Goal: Information Seeking & Learning: Learn about a topic

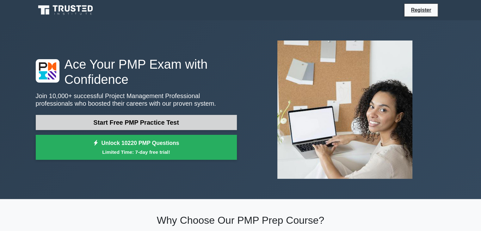
click at [157, 122] on link "Start Free PMP Practice Test" at bounding box center [136, 122] width 201 height 15
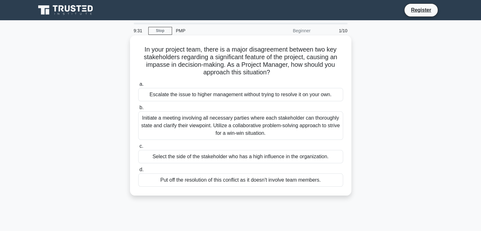
click at [276, 123] on div "Initiate a meeting involving all necessary parties where each stakeholder can t…" at bounding box center [240, 125] width 205 height 28
click at [138, 110] on input "b. Initiate a meeting involving all necessary parties where each stakeholder ca…" at bounding box center [138, 108] width 0 height 4
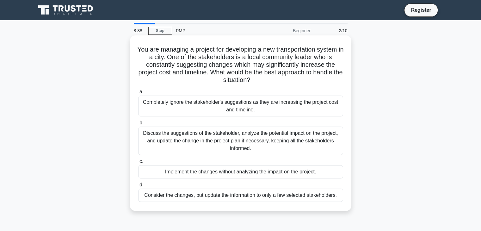
click at [289, 146] on div "Discuss the suggestions of the stakeholder, analyze the potential impact on the…" at bounding box center [240, 141] width 205 height 28
click at [138, 125] on input "b. Discuss the suggestions of the stakeholder, analyze the potential impact on …" at bounding box center [138, 123] width 0 height 4
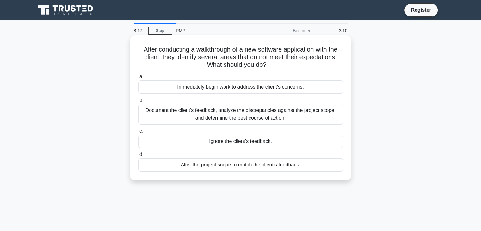
click at [321, 113] on div "Document the client's feedback, analyze the discrepancies against the project s…" at bounding box center [240, 114] width 205 height 21
click at [138, 102] on input "b. Document the client's feedback, analyze the discrepancies against the projec…" at bounding box center [138, 100] width 0 height 4
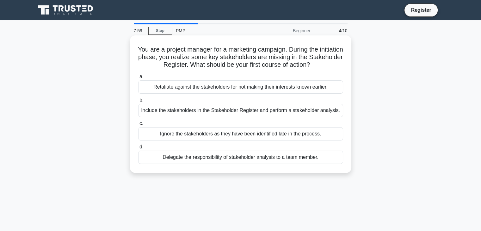
click at [327, 111] on div "Include the stakeholders in the Stakeholder Register and perform a stakeholder …" at bounding box center [240, 110] width 205 height 13
click at [138, 102] on input "b. Include the stakeholders in the Stakeholder Register and perform a stakehold…" at bounding box center [138, 100] width 0 height 4
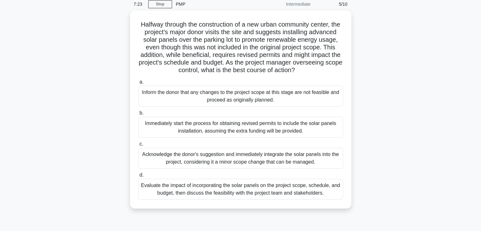
scroll to position [27, 0]
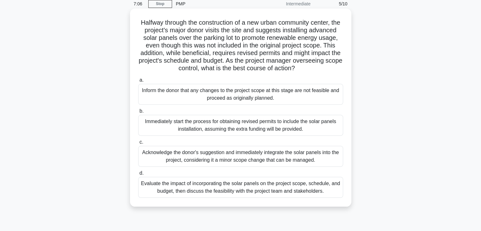
click at [279, 198] on div "Evaluate the impact of incorporating the solar panels on the project scope, sch…" at bounding box center [240, 187] width 205 height 21
click at [138, 175] on input "d. Evaluate the impact of incorporating the solar panels on the project scope, …" at bounding box center [138, 173] width 0 height 4
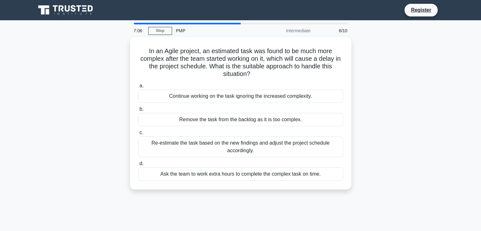
scroll to position [0, 0]
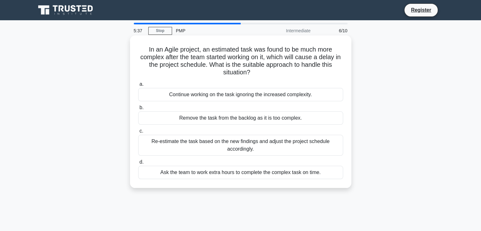
click at [276, 147] on div "Re-estimate the task based on the new findings and adjust the project schedule …" at bounding box center [240, 145] width 205 height 21
click at [138, 133] on input "c. Re-estimate the task based on the new findings and adjust the project schedu…" at bounding box center [138, 131] width 0 height 4
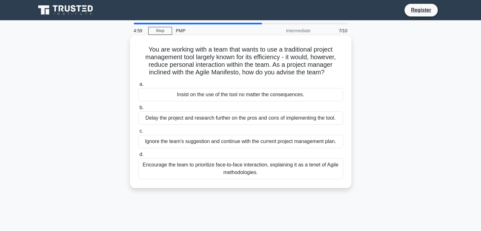
click at [312, 171] on div "Encourage the team to prioritize face-to-face interaction, explaining it as a t…" at bounding box center [240, 168] width 205 height 21
click at [138, 157] on input "d. Encourage the team to prioritize face-to-face interaction, explaining it as …" at bounding box center [138, 155] width 0 height 4
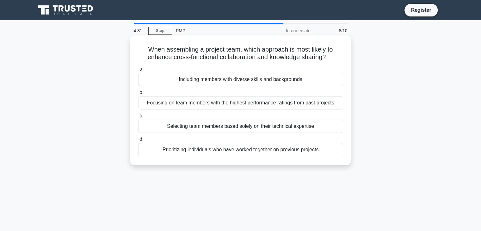
click at [299, 80] on div "Including members with diverse skills and backgrounds" at bounding box center [240, 79] width 205 height 13
click at [138, 71] on input "a. Including members with diverse skills and backgrounds" at bounding box center [138, 69] width 0 height 4
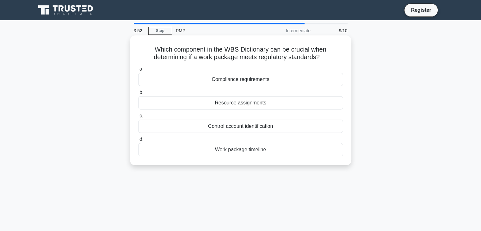
click at [271, 77] on div "Compliance requirements" at bounding box center [240, 79] width 205 height 13
click at [138, 71] on input "a. Compliance requirements" at bounding box center [138, 69] width 0 height 4
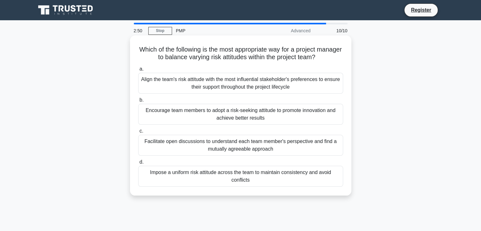
click at [278, 145] on div "Facilitate open discussions to understand each team member's perspective and fi…" at bounding box center [240, 145] width 205 height 21
click at [138, 133] on input "c. Facilitate open discussions to understand each team member's perspective and…" at bounding box center [138, 131] width 0 height 4
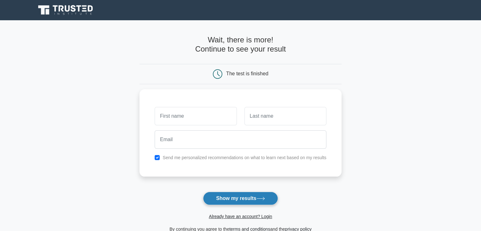
click at [245, 201] on button "Show my results" at bounding box center [240, 198] width 75 height 13
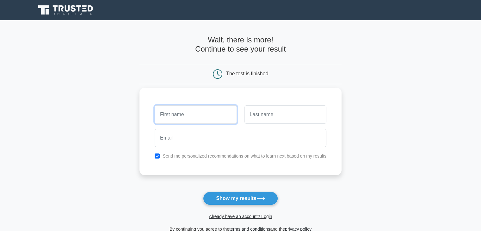
click at [187, 117] on input "text" at bounding box center [196, 114] width 82 height 18
click at [415, 33] on main "Wait, there is more! Continue to see your result The test is finished and the" at bounding box center [240, 134] width 481 height 228
click at [197, 117] on input "text" at bounding box center [196, 114] width 82 height 18
type input "Ha"
click at [287, 122] on input "text" at bounding box center [286, 114] width 82 height 18
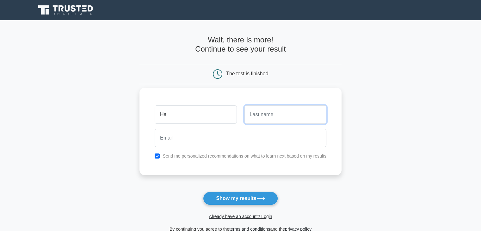
type input "m"
type input "Mo"
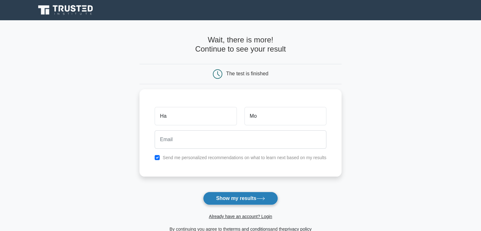
click at [245, 203] on button "Show my results" at bounding box center [240, 198] width 75 height 13
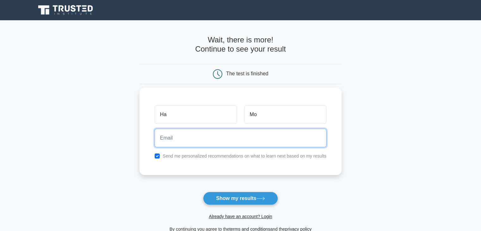
click at [199, 139] on input "email" at bounding box center [241, 138] width 172 height 18
type input "hajachem@gmail.com"
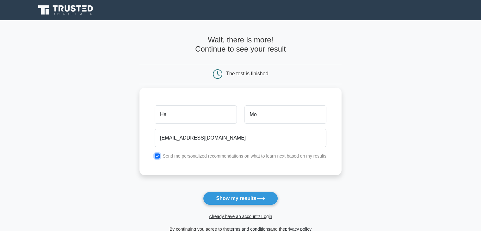
click at [156, 154] on input "checkbox" at bounding box center [157, 155] width 5 height 5
checkbox input "false"
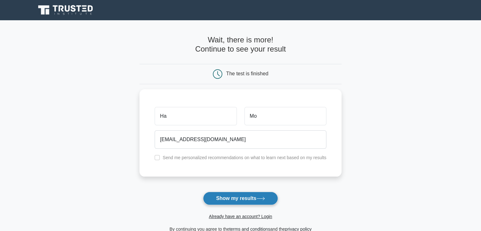
click at [236, 200] on button "Show my results" at bounding box center [240, 198] width 75 height 13
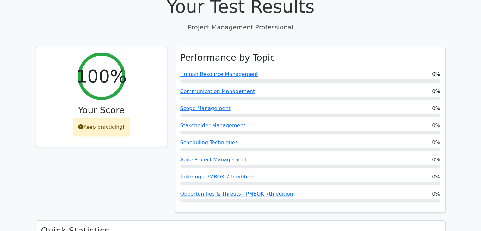
scroll to position [266, 0]
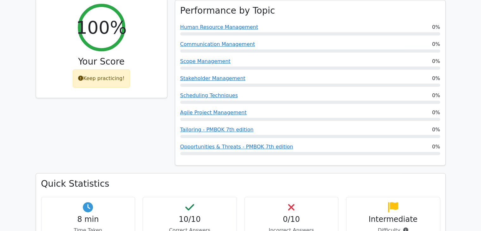
click at [104, 69] on div "Keep practicing!" at bounding box center [101, 78] width 57 height 18
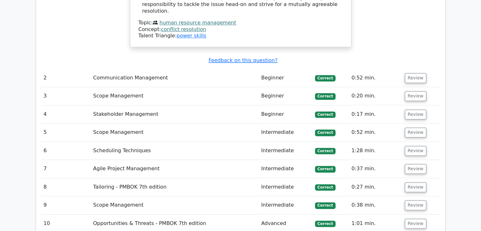
scroll to position [843, 0]
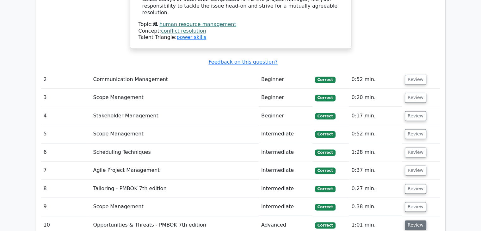
click at [416, 220] on button "Review" at bounding box center [416, 225] width 22 height 10
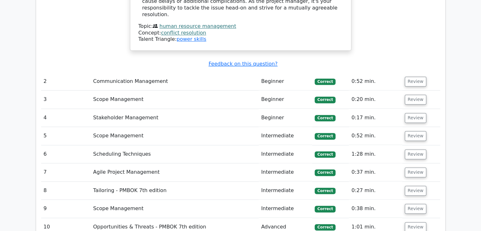
scroll to position [840, 0]
click at [415, 150] on button "Review" at bounding box center [416, 155] width 22 height 10
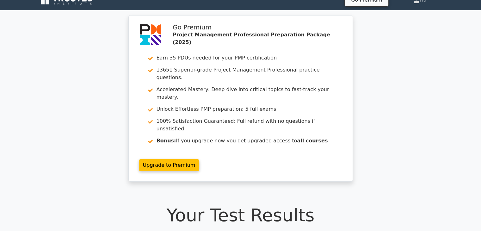
scroll to position [0, 0]
